Goal: Transaction & Acquisition: Purchase product/service

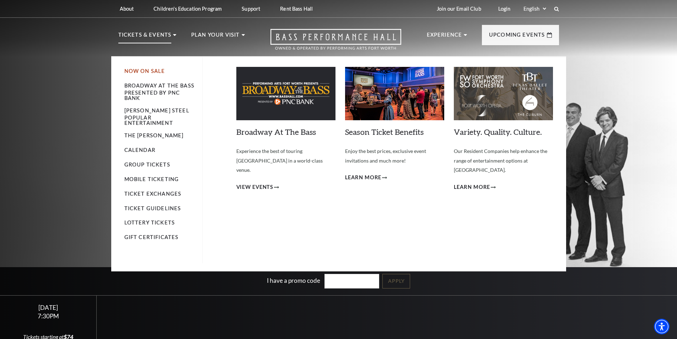
click at [144, 70] on link "Now On Sale" at bounding box center [144, 71] width 41 height 6
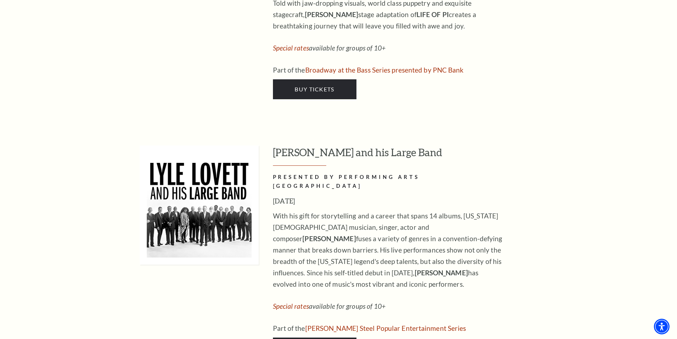
scroll to position [960, 0]
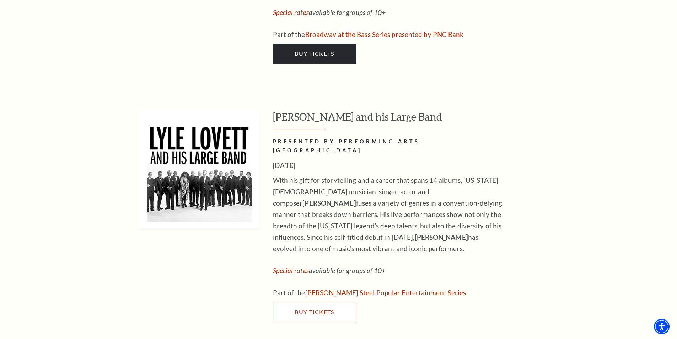
click at [323, 308] on span "Buy Tickets" at bounding box center [314, 311] width 39 height 7
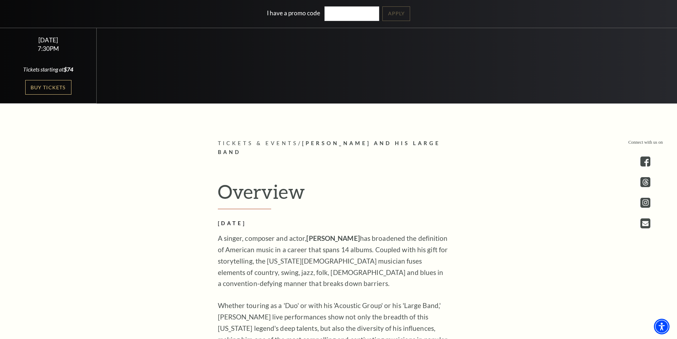
scroll to position [54, 0]
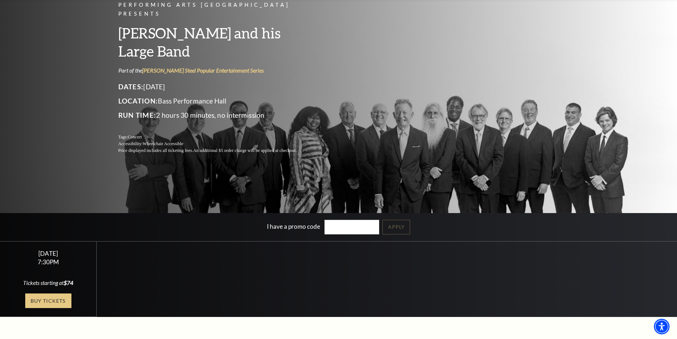
click at [42, 302] on link "Buy Tickets" at bounding box center [48, 300] width 46 height 15
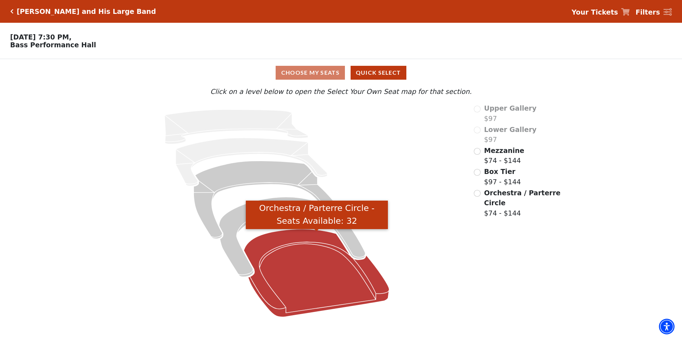
click at [286, 248] on icon "Orchestra / Parterre Circle - Seats Available: 32" at bounding box center [317, 273] width 146 height 88
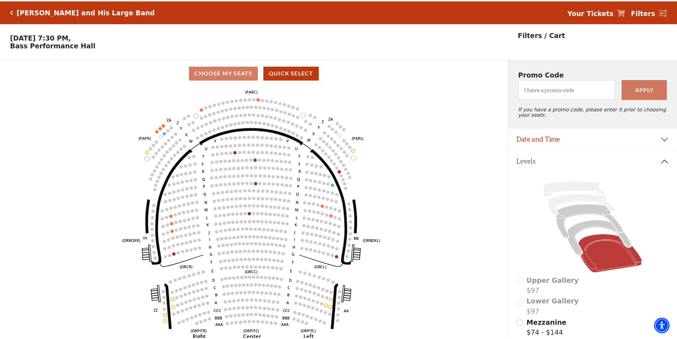
scroll to position [33, 0]
